Goal: Navigation & Orientation: Find specific page/section

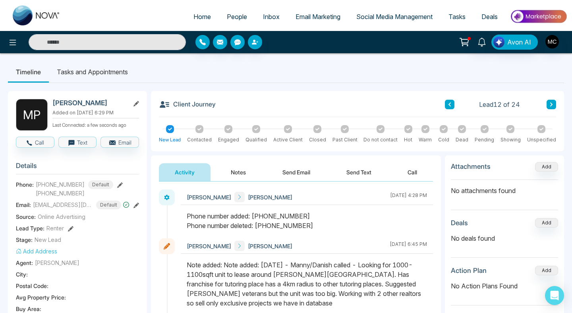
click at [191, 21] on link "Home" at bounding box center [202, 16] width 33 height 15
select select "*"
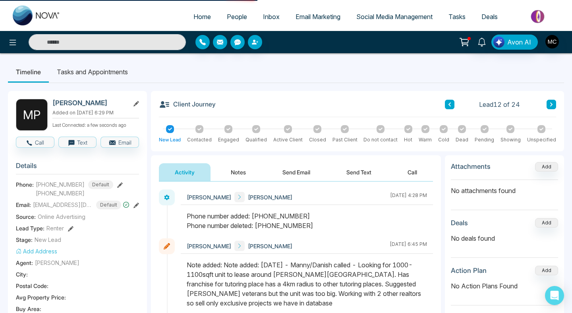
select select "*"
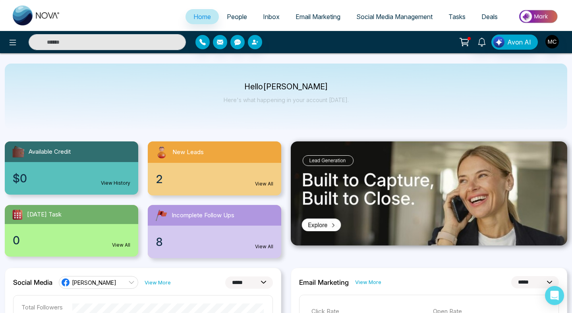
click at [225, 167] on div "2 View All" at bounding box center [215, 179] width 134 height 33
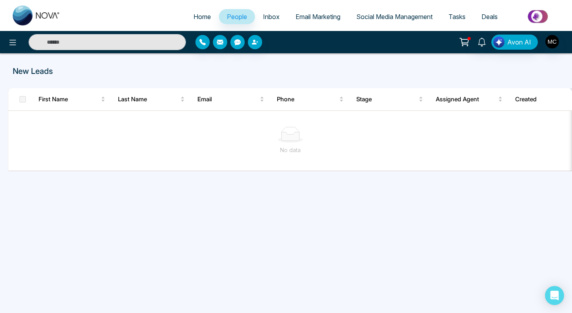
click at [210, 11] on link "Home" at bounding box center [202, 16] width 33 height 15
select select "*"
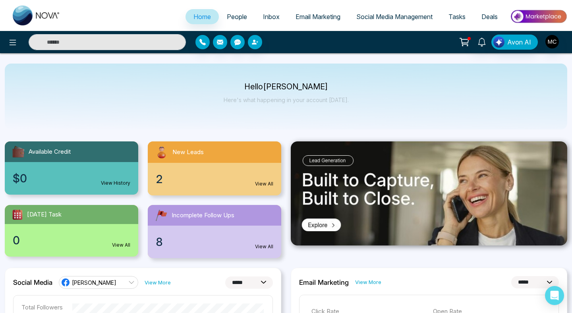
click at [220, 15] on link "People" at bounding box center [237, 16] width 36 height 15
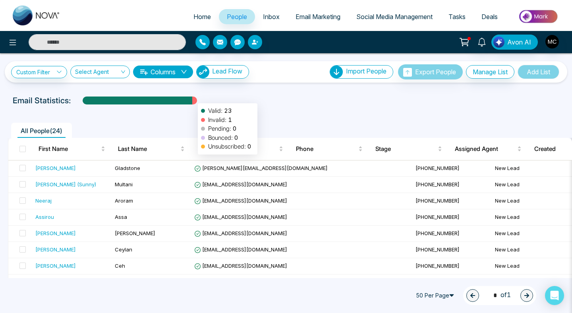
click at [194, 99] on div at bounding box center [194, 104] width 5 height 14
